Goal: Obtain resource: Download file/media

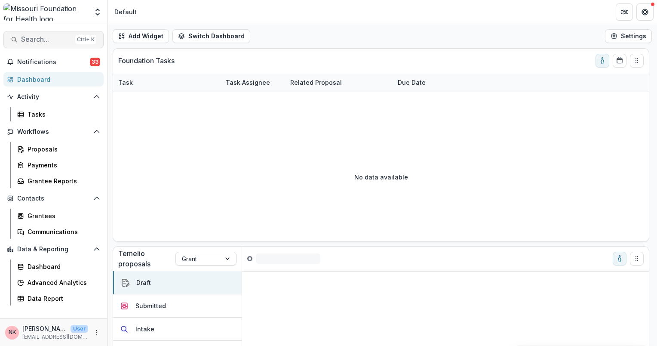
click at [39, 40] on span "Search..." at bounding box center [46, 39] width 51 height 8
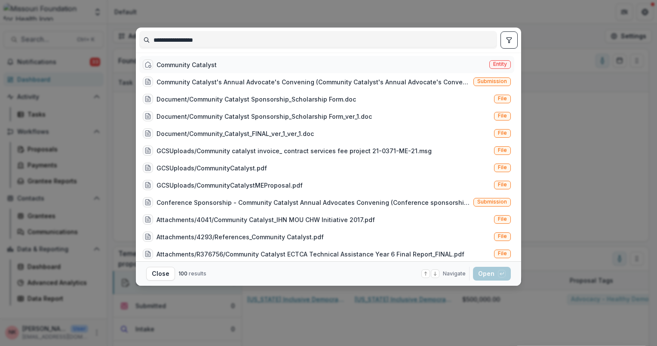
type input "**********"
click at [490, 67] on span "Entity" at bounding box center [501, 64] width 22 height 9
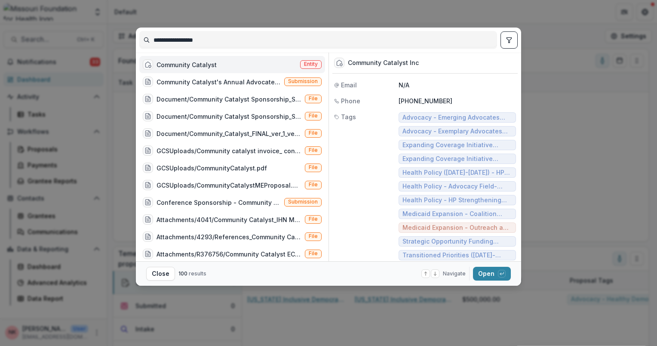
click at [305, 64] on span "Entity" at bounding box center [311, 64] width 14 height 6
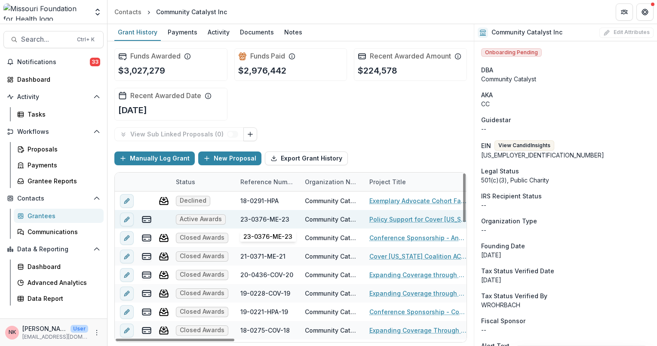
click at [259, 219] on div "23-0376-ME-23" at bounding box center [265, 219] width 49 height 9
click at [397, 219] on link "Policy Support for Cover Missouri Coalition" at bounding box center [418, 219] width 97 height 9
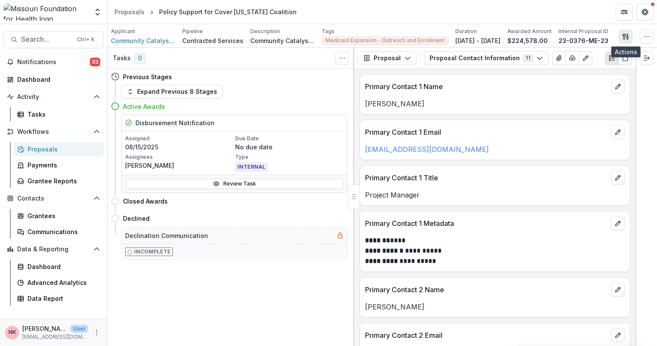
click at [627, 34] on icon "button" at bounding box center [626, 36] width 7 height 7
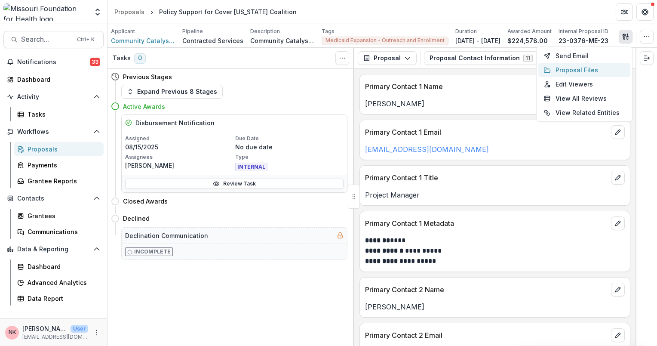
click at [570, 70] on button "Proposal Files" at bounding box center [585, 70] width 92 height 14
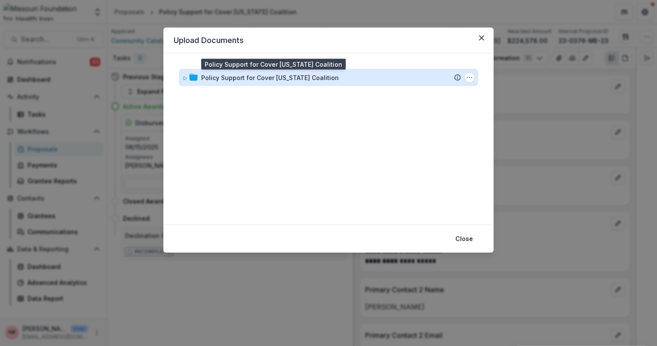
click at [282, 79] on div "Policy Support for Cover Missouri Coalition" at bounding box center [270, 77] width 138 height 9
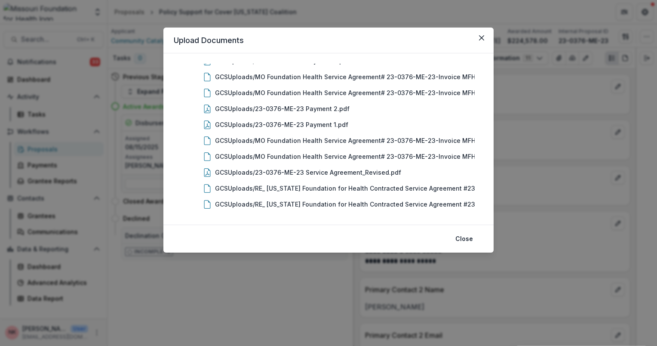
scroll to position [131, 0]
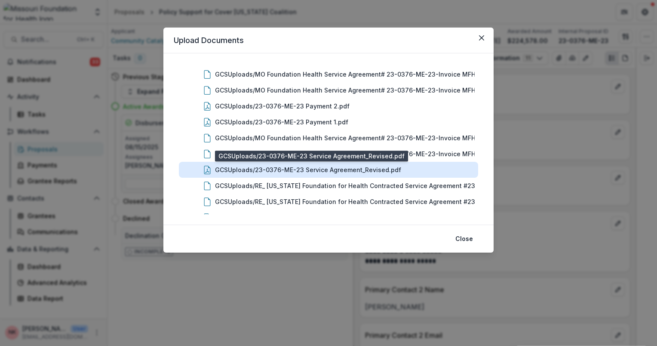
click at [284, 171] on div "GCSUploads/23-0376-ME-23 Service Agreement_Revised.pdf" at bounding box center [308, 169] width 186 height 9
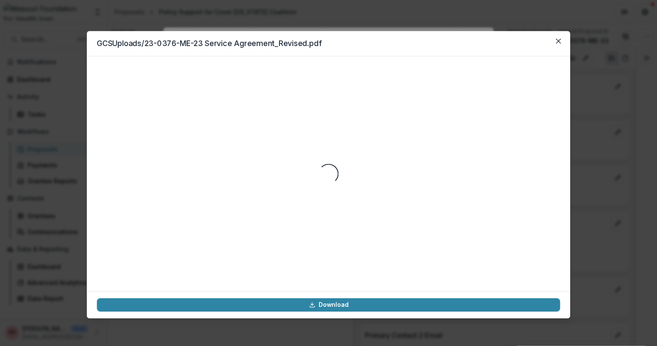
click at [284, 171] on div "Loading..." at bounding box center [328, 173] width 463 height 215
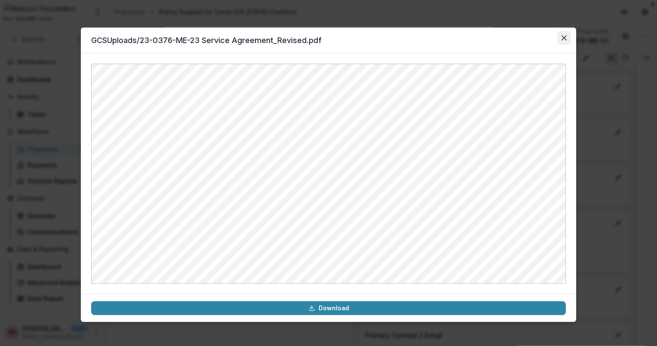
click at [567, 39] on button "Close" at bounding box center [565, 38] width 14 height 14
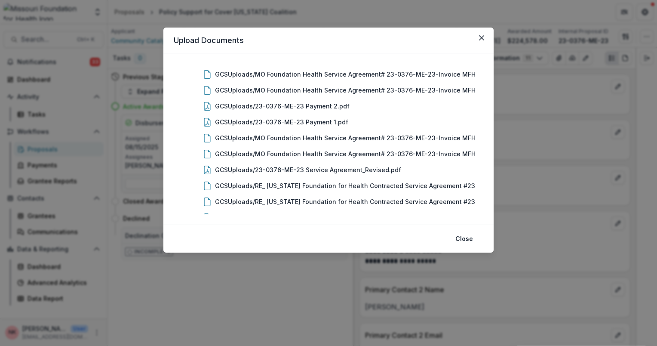
click at [485, 184] on div "Policy Support for Cover Missouri Coalition Submission Temelio Proposal Attache…" at bounding box center [329, 138] width 330 height 171
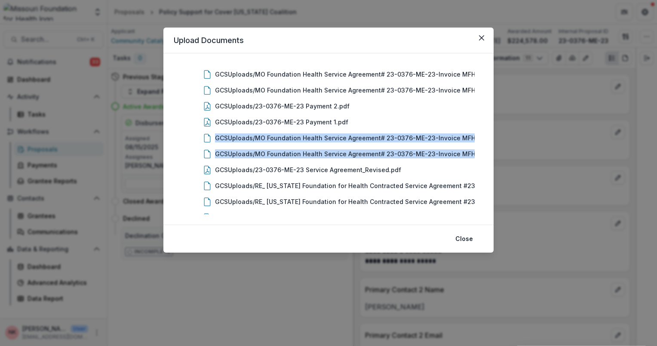
drag, startPoint x: 484, startPoint y: 129, endPoint x: 483, endPoint y: 150, distance: 21.1
click at [483, 150] on div "Policy Support for Cover Missouri Coalition Submission Temelio Proposal Attache…" at bounding box center [329, 138] width 330 height 171
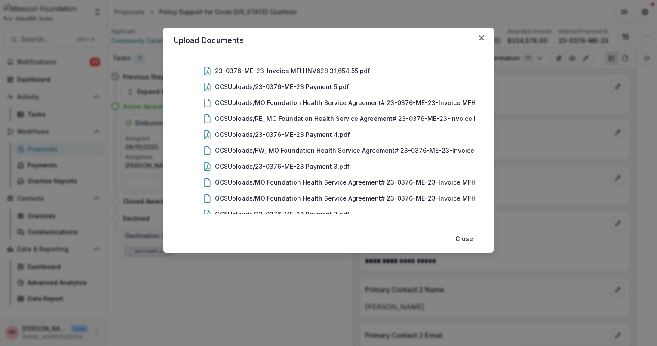
scroll to position [0, 0]
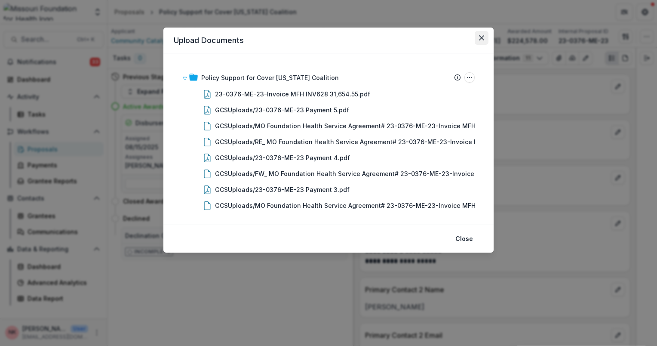
click at [484, 36] on icon "Close" at bounding box center [481, 37] width 5 height 5
